Goal: Task Accomplishment & Management: Manage account settings

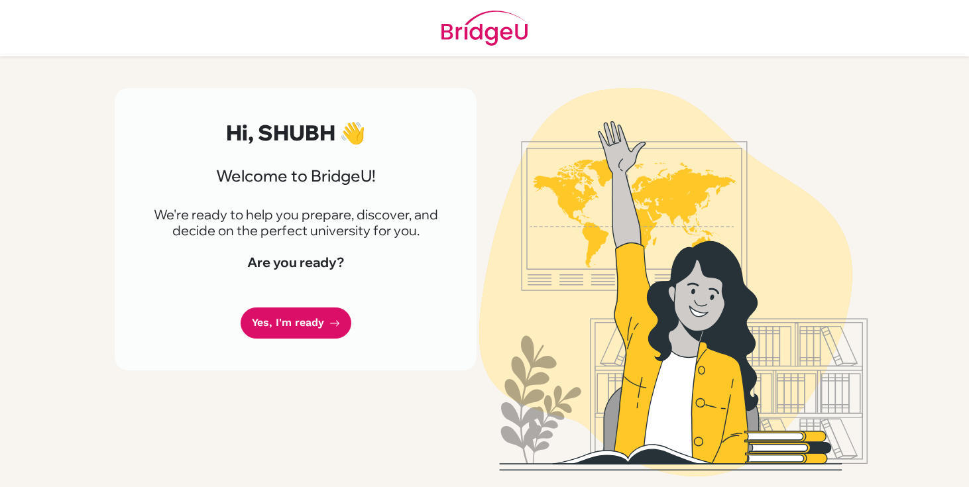
click at [473, 29] on img at bounding box center [485, 28] width 86 height 56
click at [463, 35] on img at bounding box center [485, 28] width 86 height 56
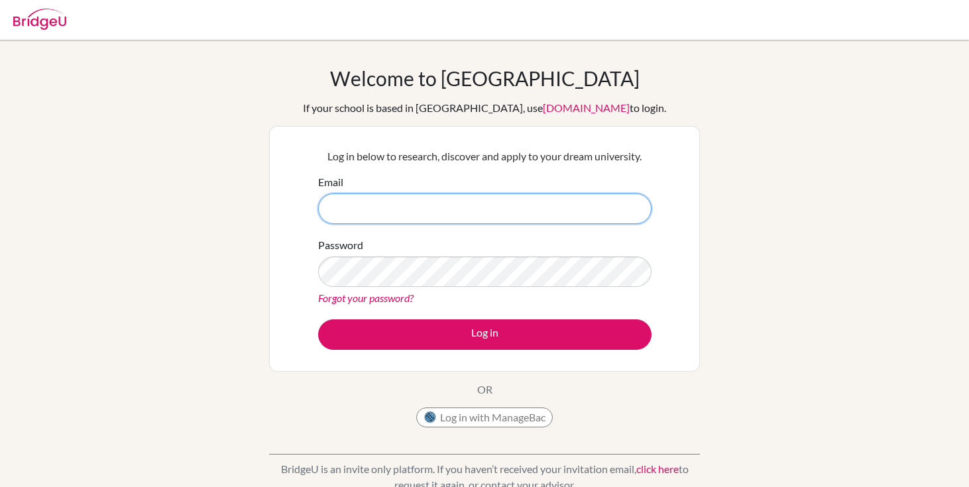
type input "[EMAIL_ADDRESS][DOMAIN_NAME]"
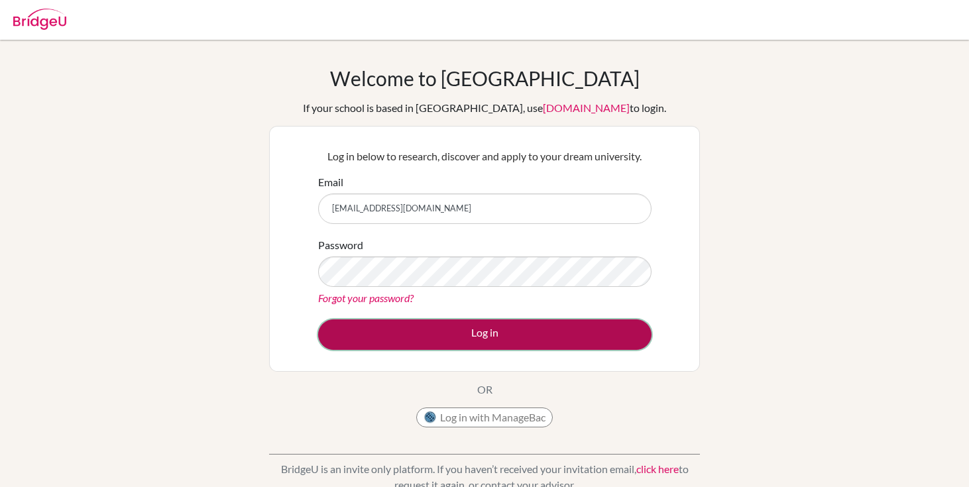
click at [449, 343] on button "Log in" at bounding box center [484, 335] width 333 height 30
